Goal: Ask a question

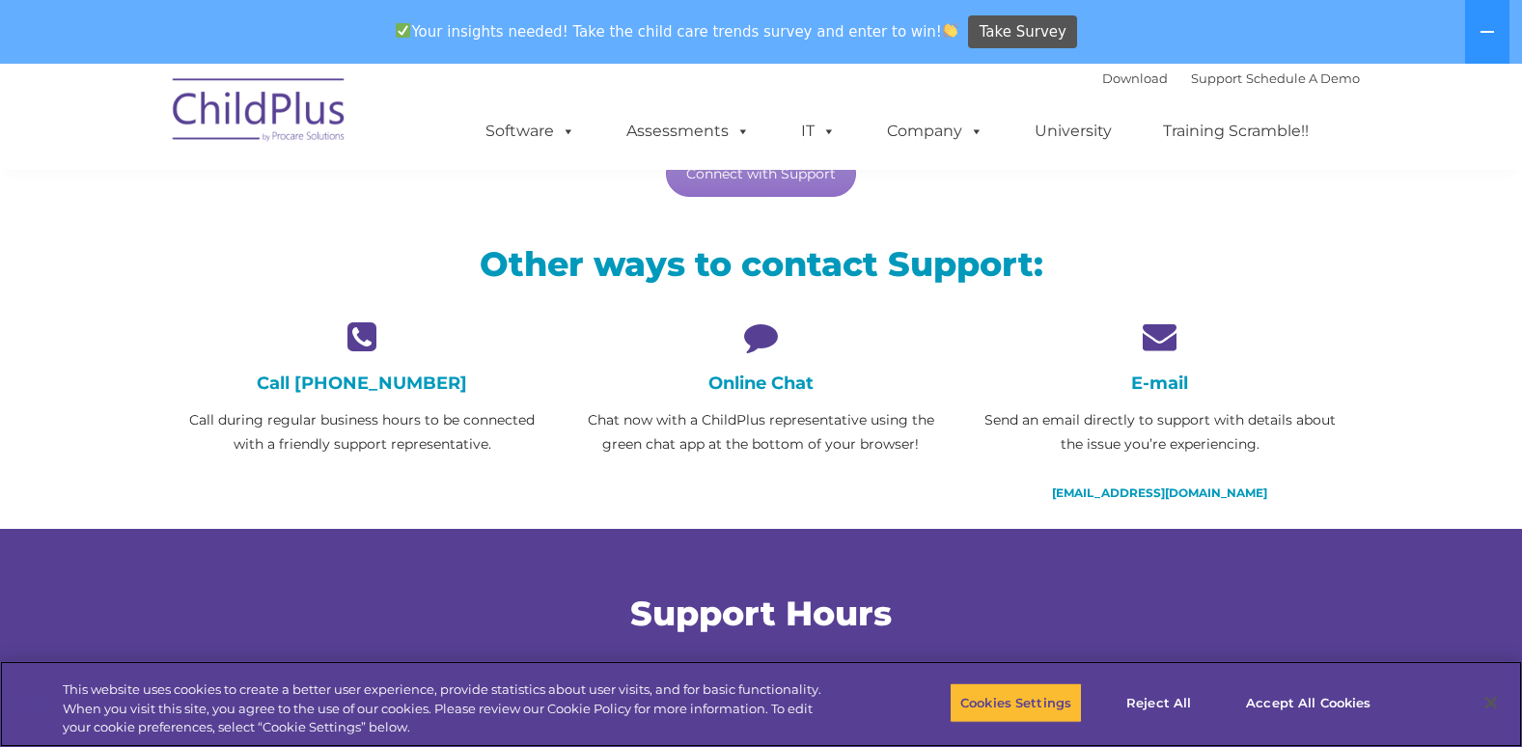
scroll to position [386, 0]
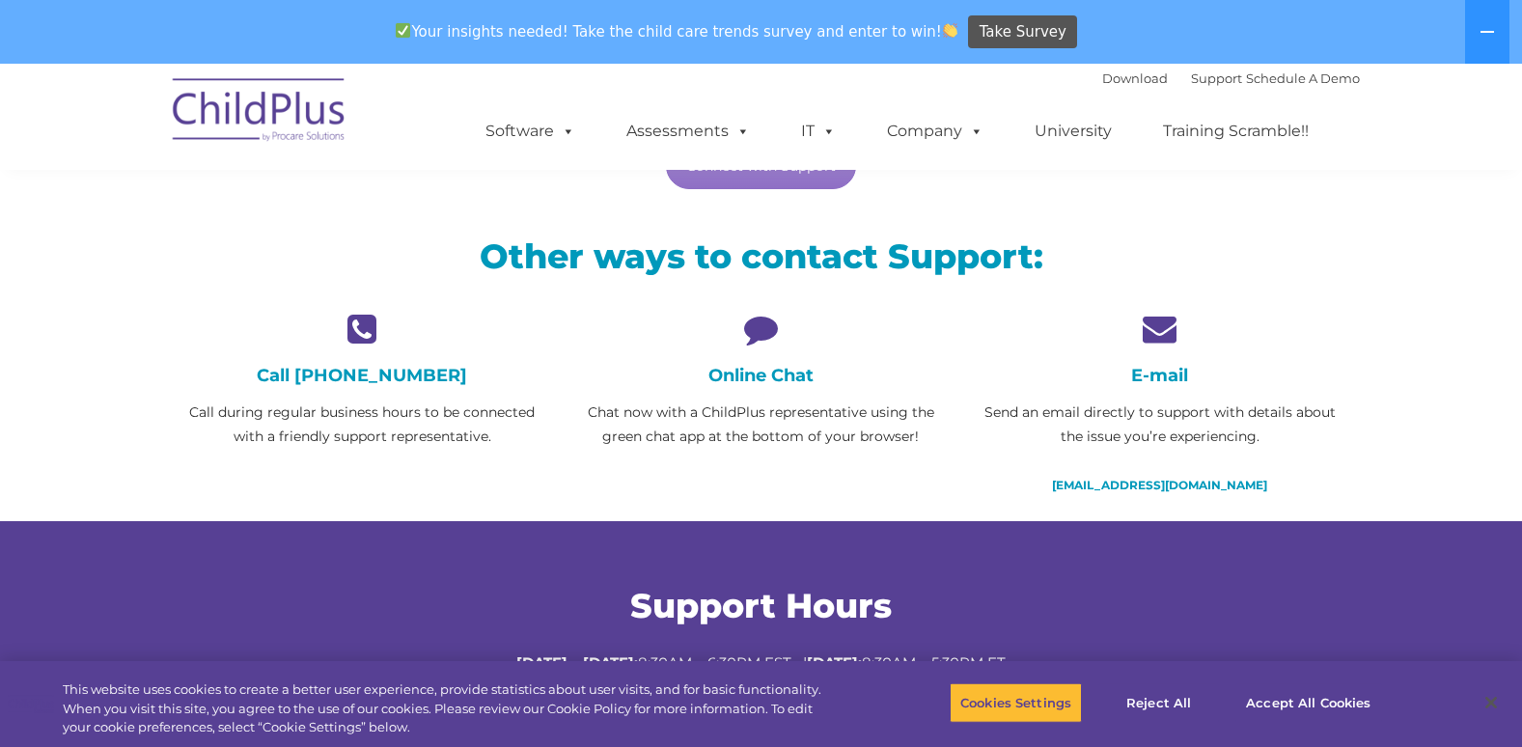
click at [769, 334] on icon at bounding box center [761, 329] width 370 height 34
click at [747, 328] on icon at bounding box center [761, 329] width 370 height 34
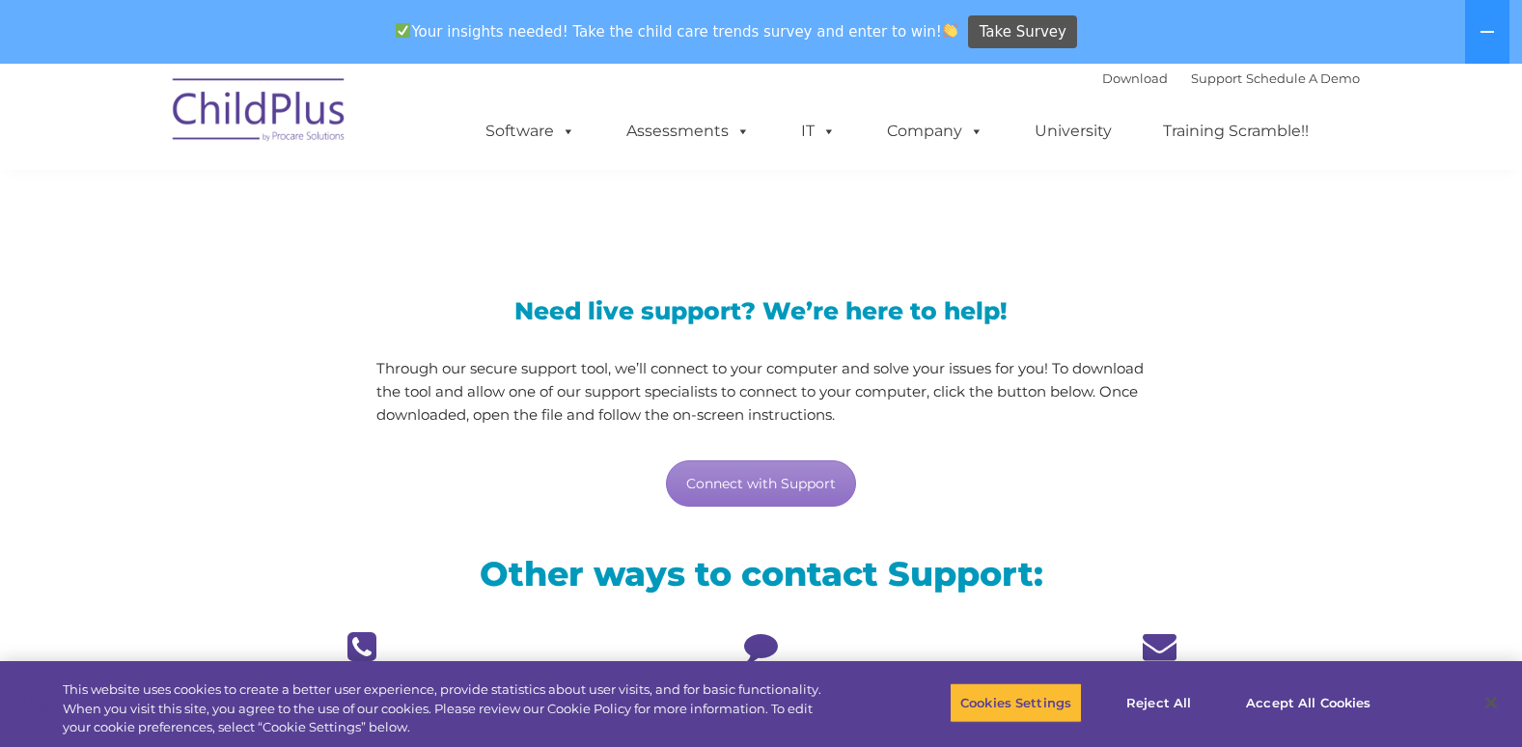
scroll to position [67, 0]
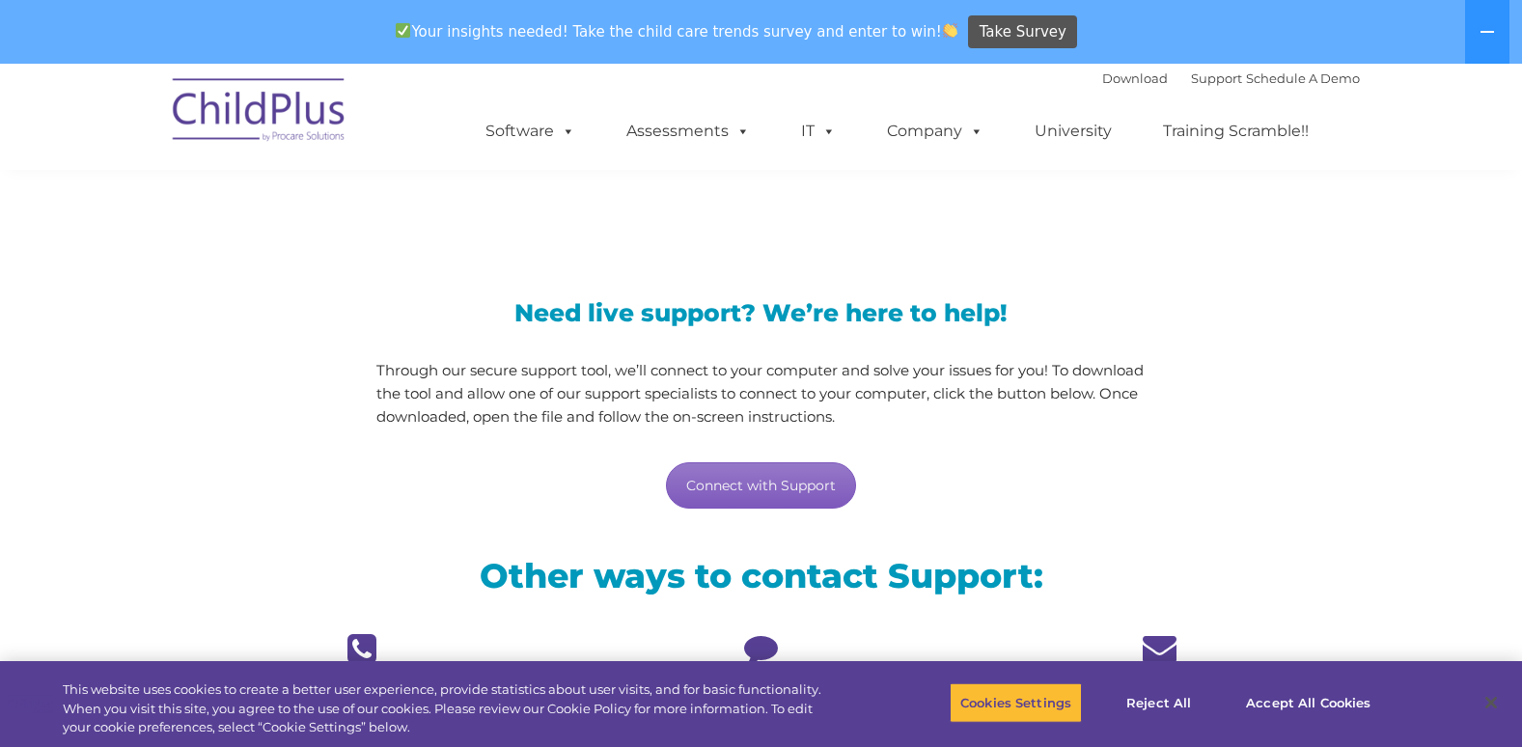
click at [757, 488] on link "Connect with Support" at bounding box center [761, 485] width 190 height 46
click at [1078, 309] on h3 "Need live support? We’re here to help!" at bounding box center [760, 313] width 769 height 24
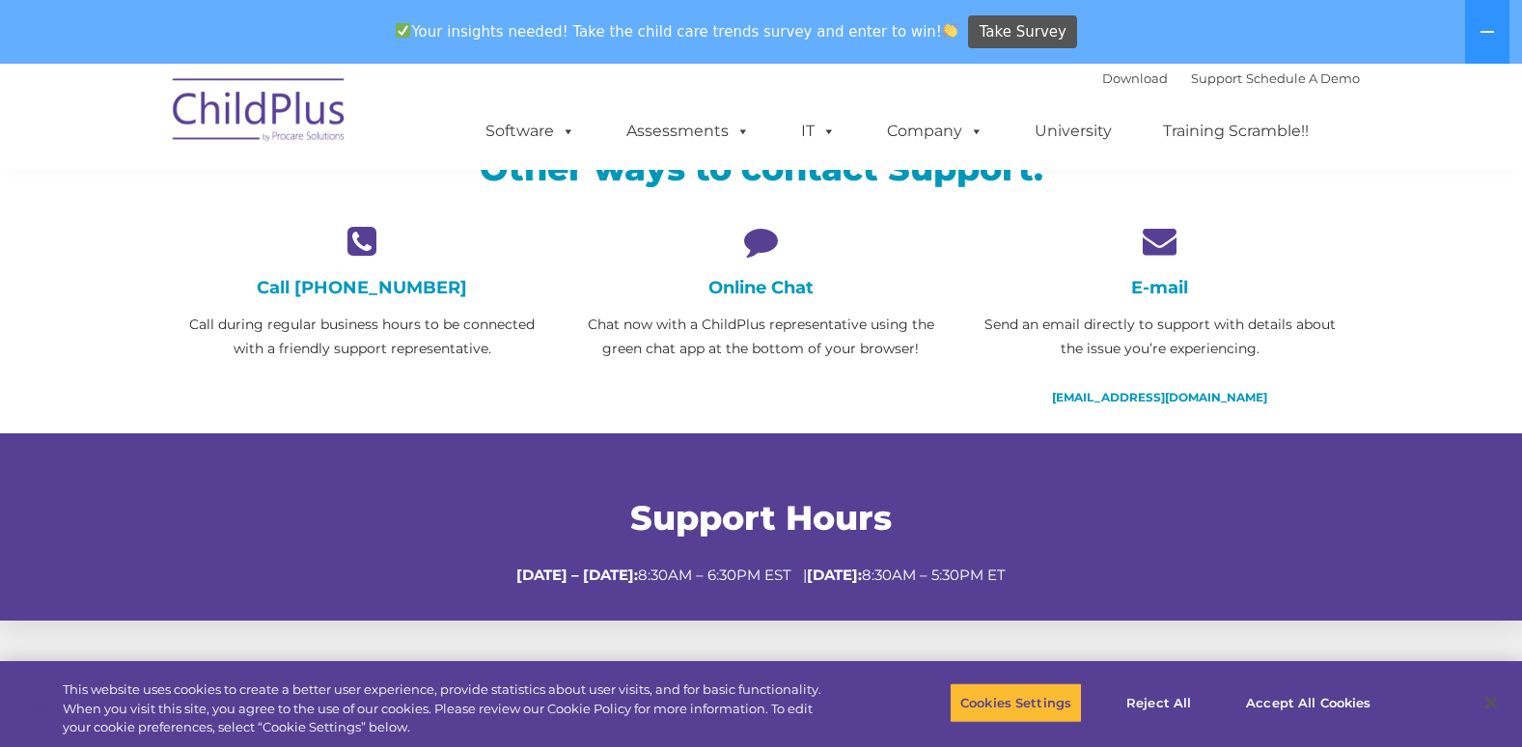
scroll to position [478, 0]
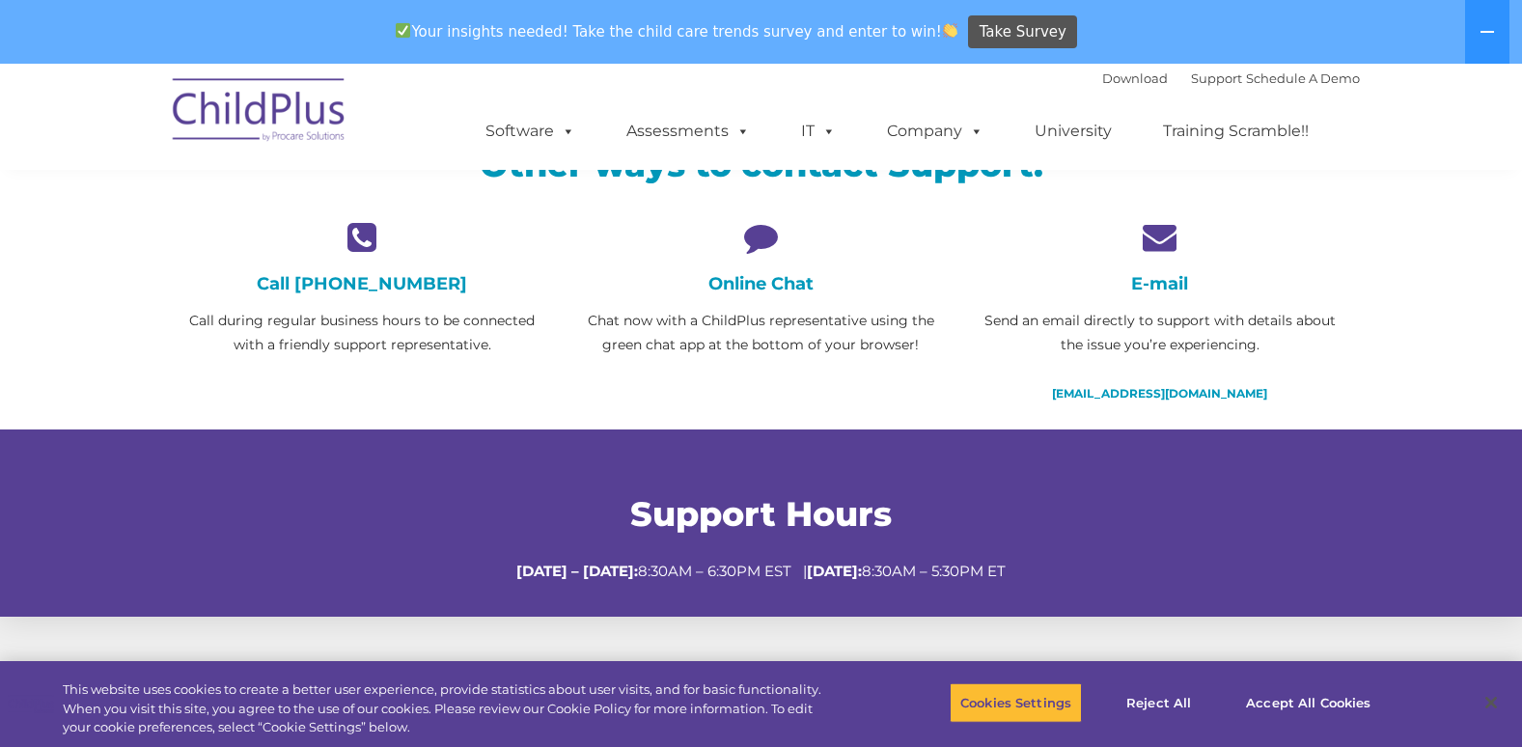
click at [757, 238] on icon at bounding box center [761, 237] width 370 height 34
click at [753, 319] on p "Chat now with a ChildPlus representative using the green chat app at the bottom…" at bounding box center [761, 333] width 370 height 48
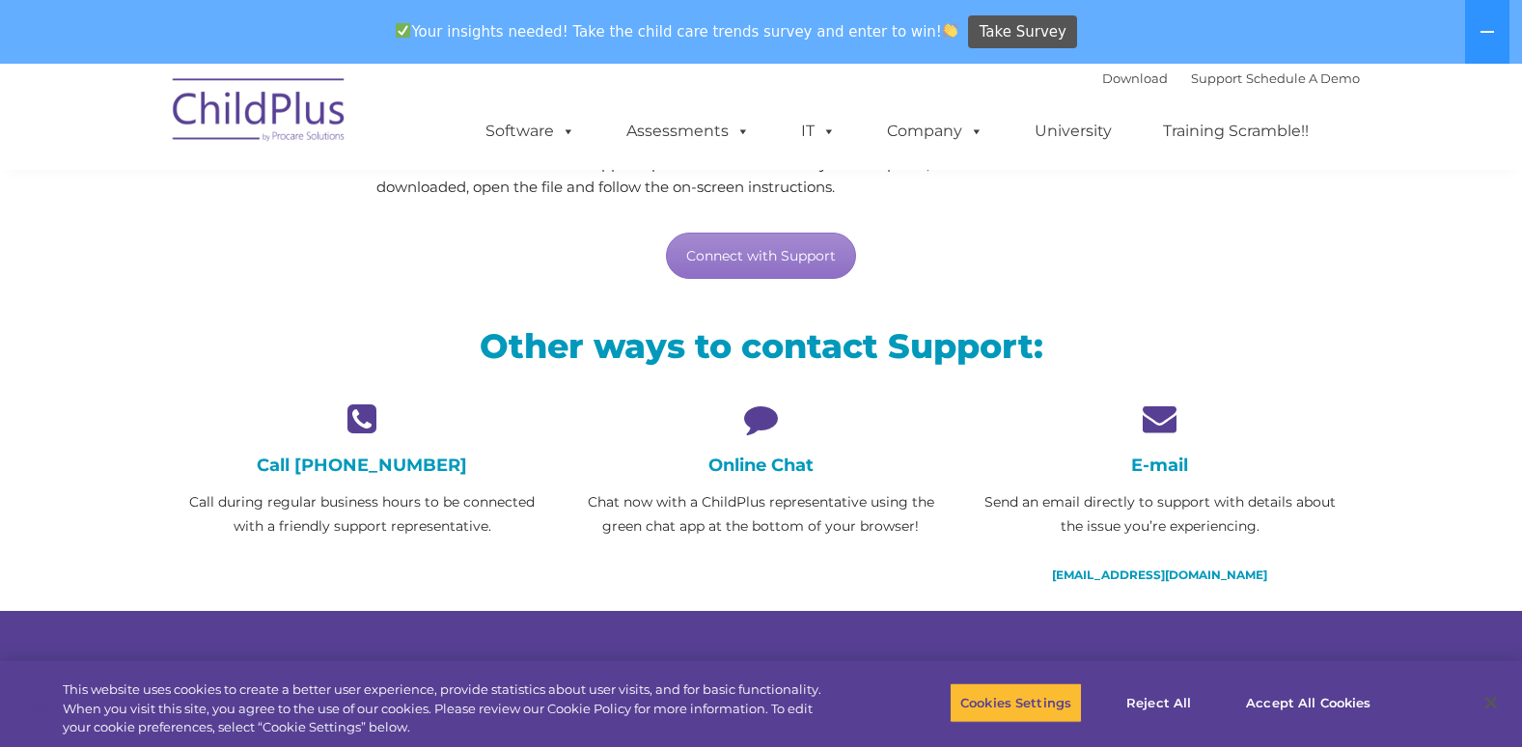
scroll to position [285, 0]
